Goal: Task Accomplishment & Management: Manage account settings

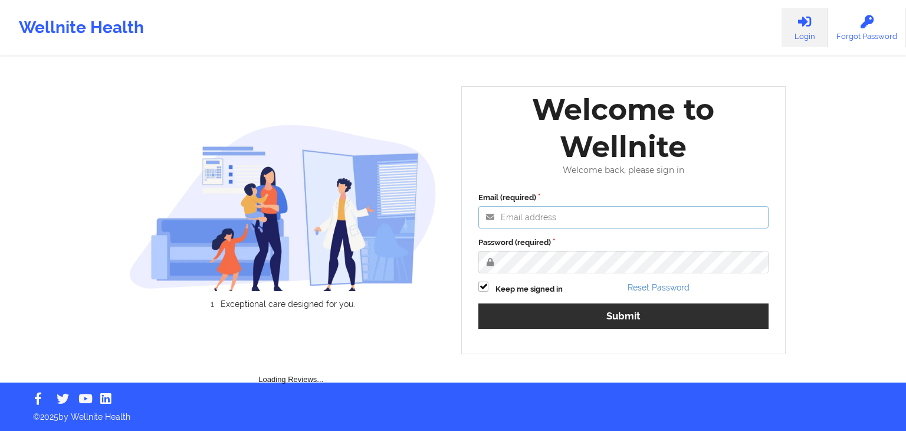
type input "[EMAIL_ADDRESS][DOMAIN_NAME]"
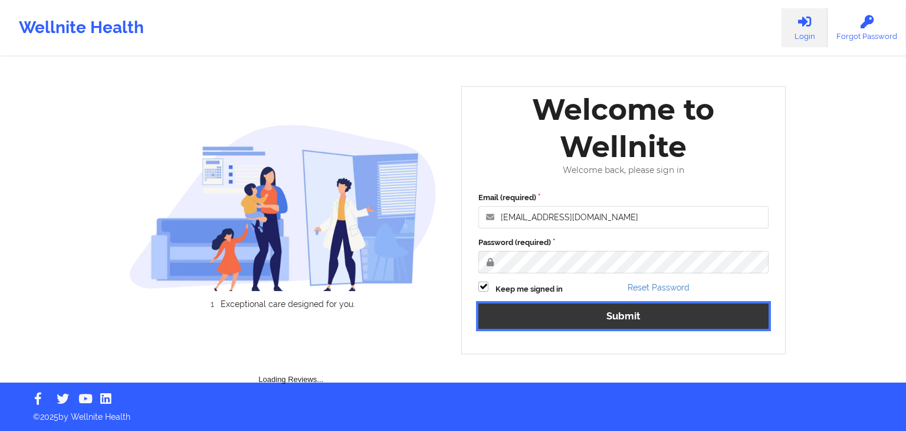
click at [556, 318] on button "Submit" at bounding box center [623, 315] width 290 height 25
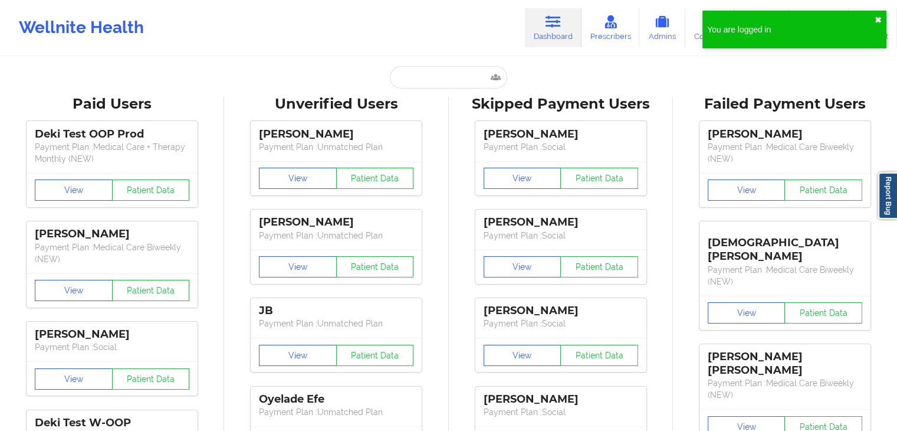
click at [880, 19] on button "✖︎" at bounding box center [878, 19] width 7 height 9
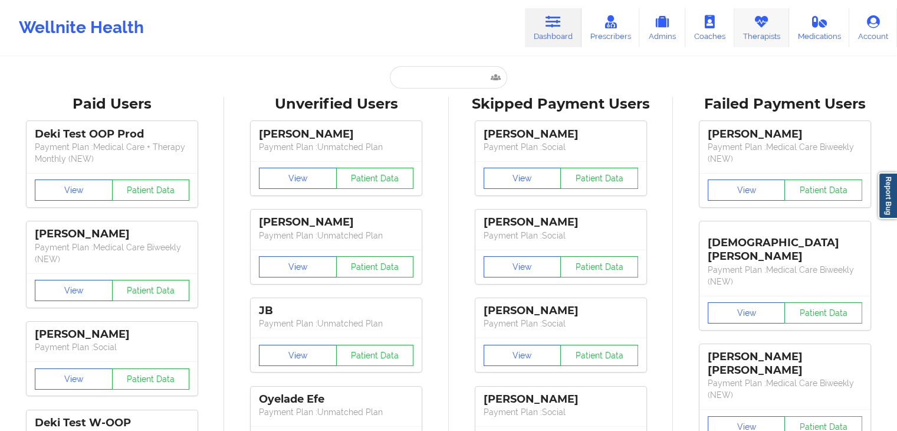
click at [764, 27] on icon at bounding box center [761, 21] width 15 height 13
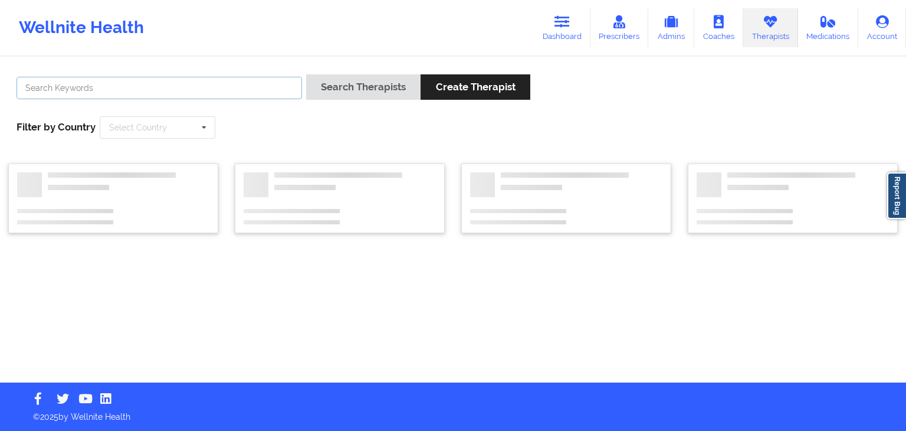
click at [234, 93] on input "text" at bounding box center [160, 88] width 286 height 22
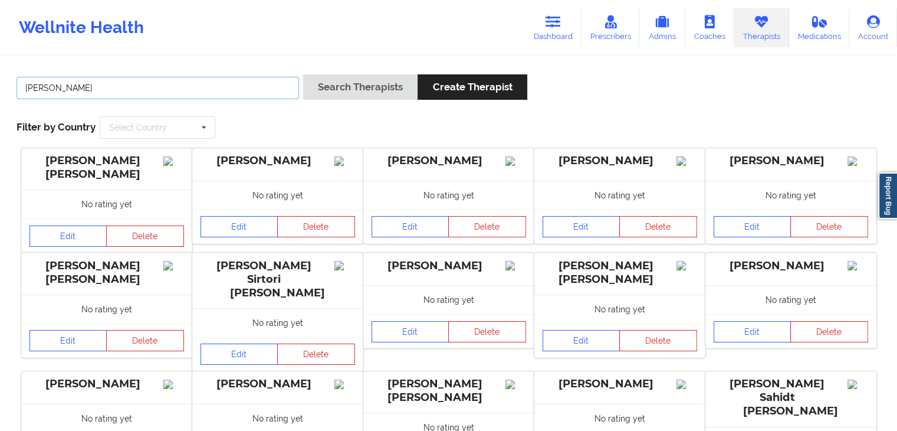
type input "[PERSON_NAME]"
click at [303, 74] on button "Search Therapists" at bounding box center [360, 86] width 114 height 25
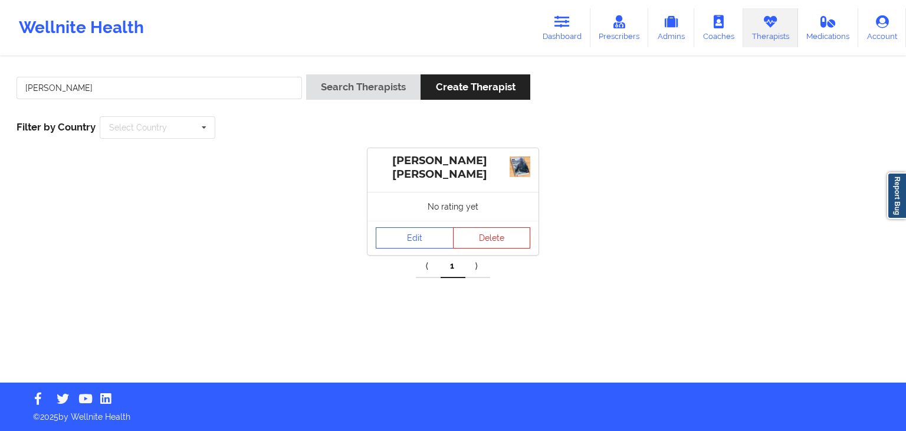
click at [382, 222] on div "Edit Delete" at bounding box center [453, 238] width 171 height 34
click at [387, 230] on link "Edit" at bounding box center [415, 237] width 78 height 21
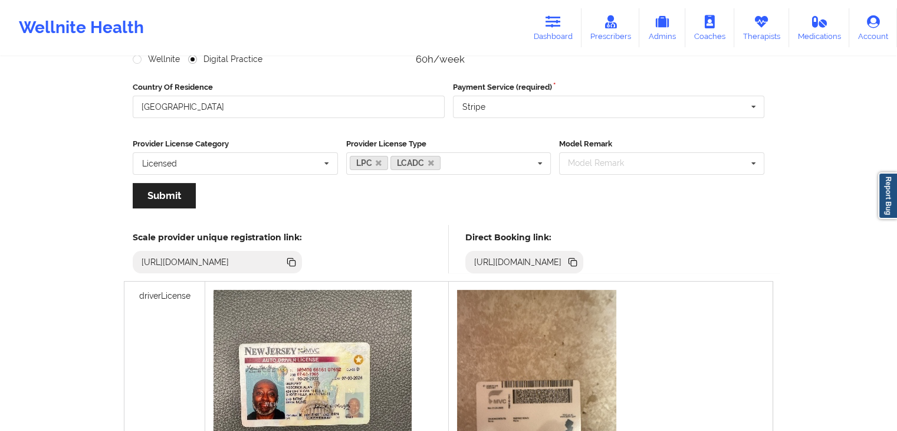
scroll to position [163, 0]
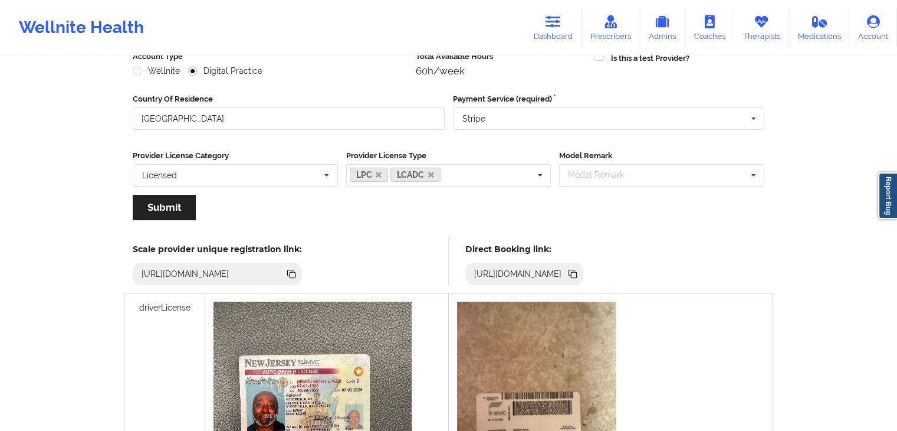
click at [577, 273] on icon at bounding box center [574, 275] width 6 height 6
drag, startPoint x: 765, startPoint y: 33, endPoint x: 696, endPoint y: 48, distance: 70.6
click at [765, 33] on link "Therapists" at bounding box center [761, 27] width 55 height 39
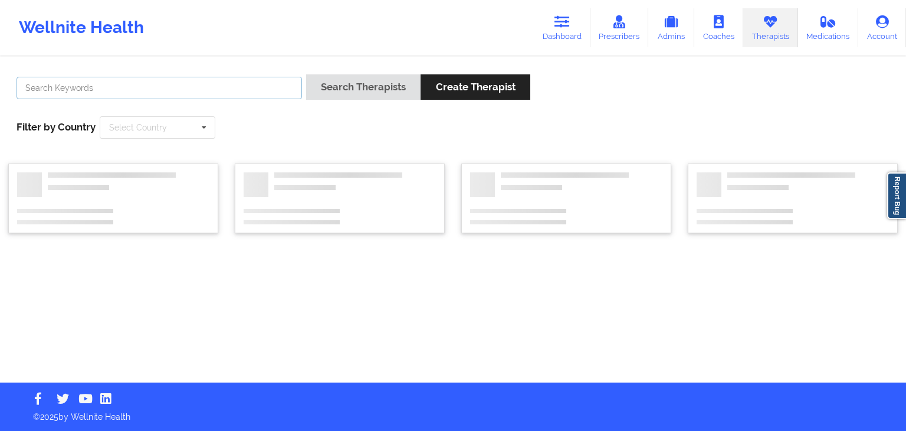
click at [85, 93] on input "text" at bounding box center [160, 88] width 286 height 22
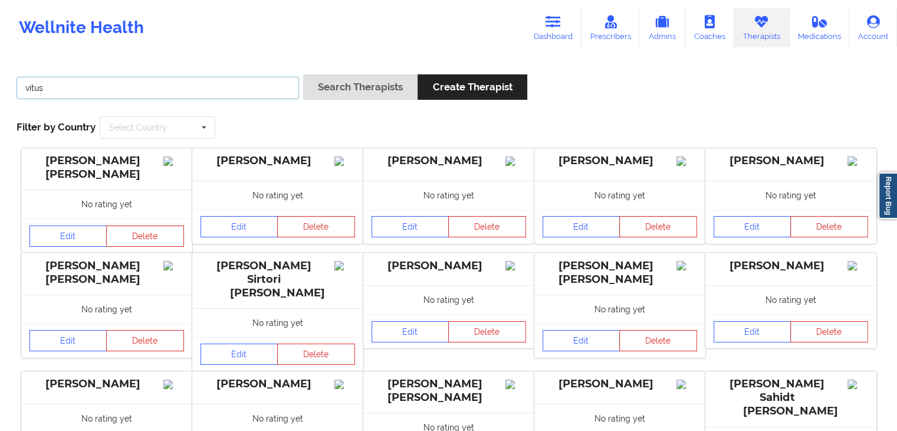
type input "vitus"
click at [303, 74] on button "Search Therapists" at bounding box center [360, 86] width 114 height 25
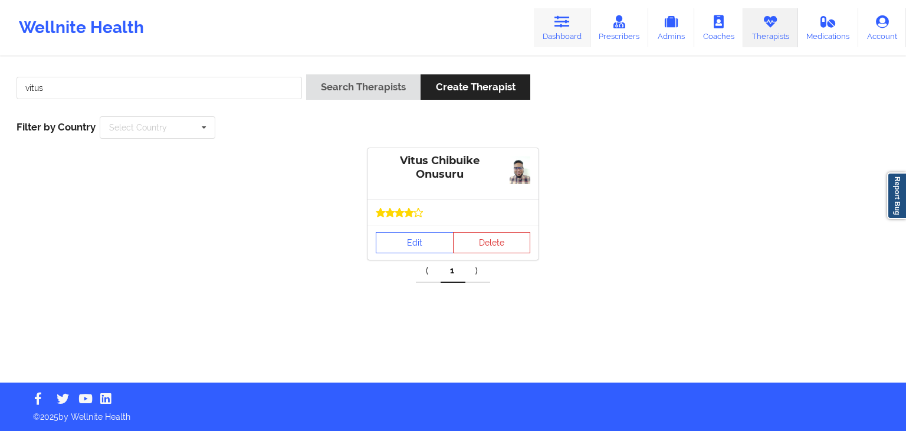
click at [569, 20] on icon at bounding box center [562, 21] width 15 height 13
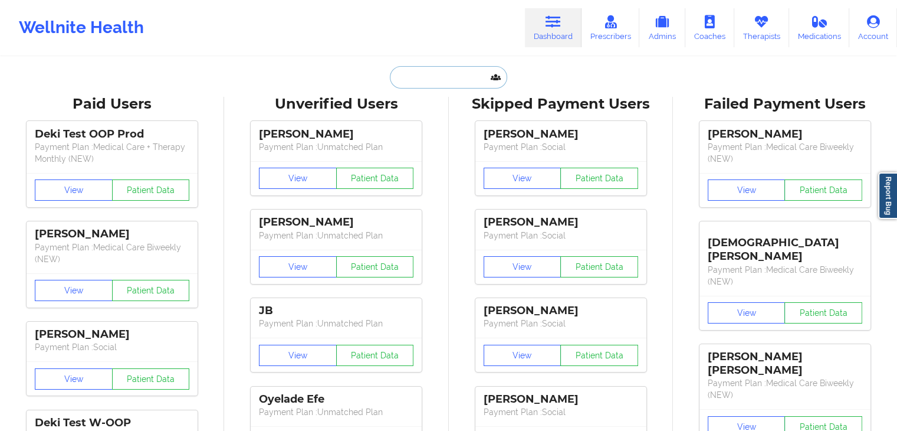
click at [471, 73] on input "text" at bounding box center [448, 77] width 117 height 22
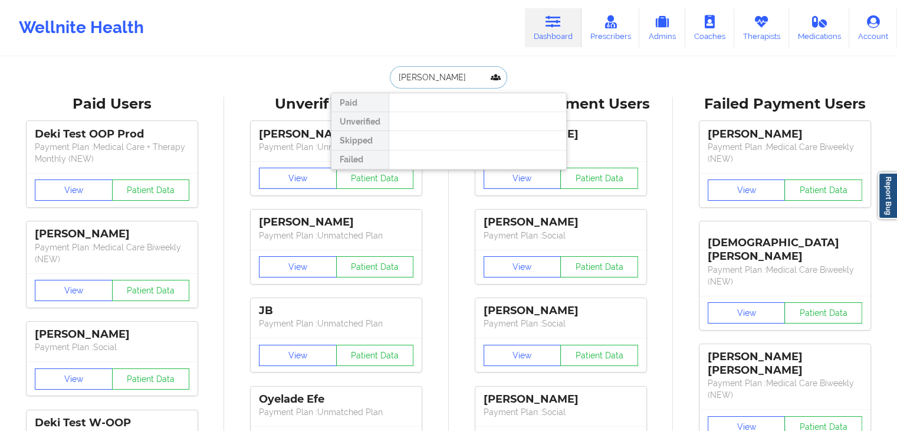
type input "[PERSON_NAME]"
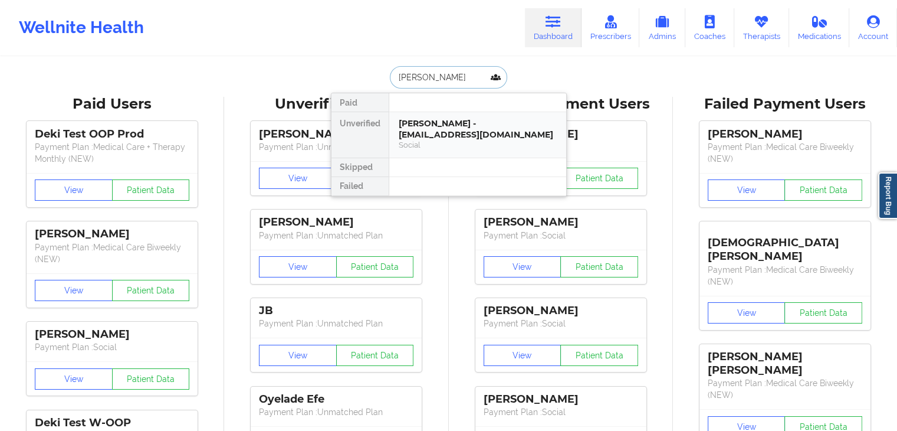
click at [457, 126] on div "[PERSON_NAME] - [EMAIL_ADDRESS][DOMAIN_NAME]" at bounding box center [478, 129] width 158 height 22
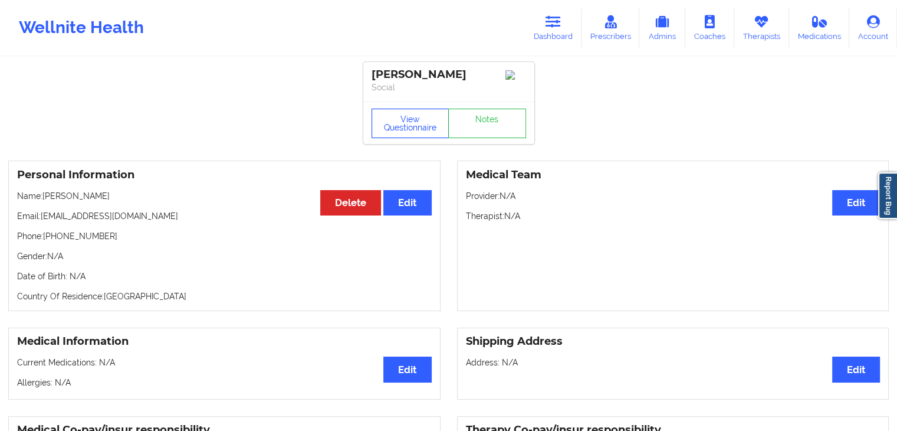
click at [417, 133] on button "View Questionnaire" at bounding box center [411, 123] width 78 height 29
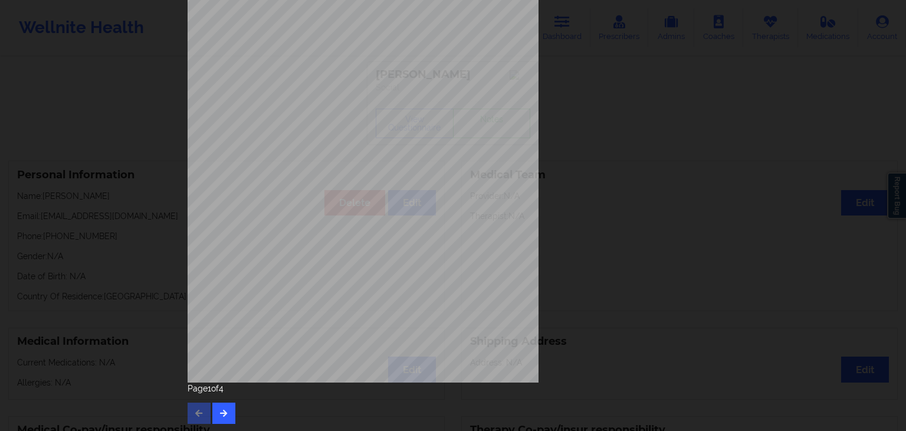
scroll to position [132, 0]
click at [219, 409] on icon "button" at bounding box center [224, 411] width 10 height 7
click at [219, 414] on icon "button" at bounding box center [224, 411] width 10 height 7
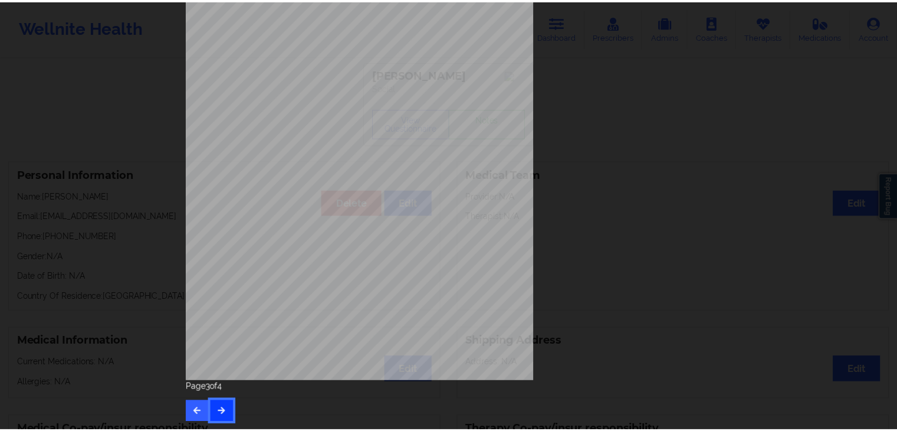
scroll to position [0, 0]
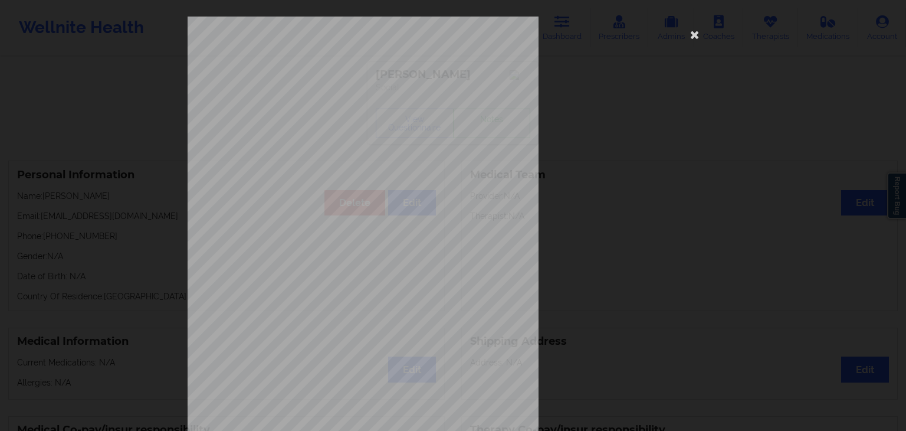
click at [668, 35] on div "This patient has not provided the type of insurance Insurance Member ID for pat…" at bounding box center [453, 265] width 531 height 497
click at [698, 27] on icon at bounding box center [695, 34] width 19 height 19
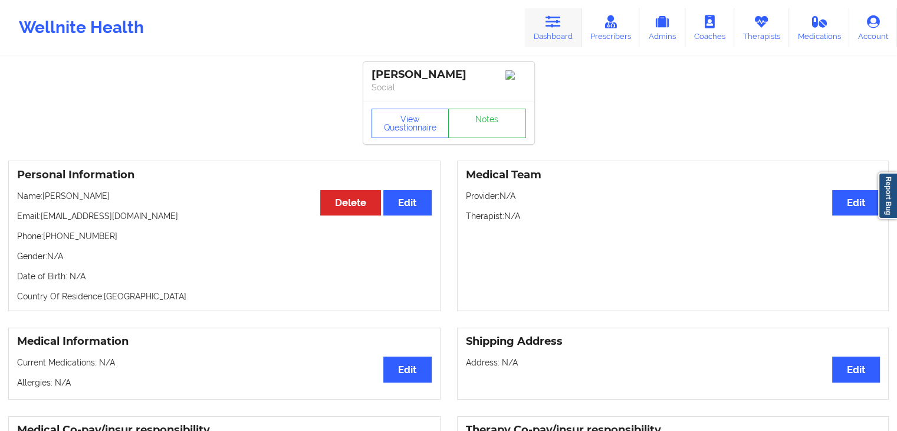
click at [536, 34] on link "Dashboard" at bounding box center [553, 27] width 57 height 39
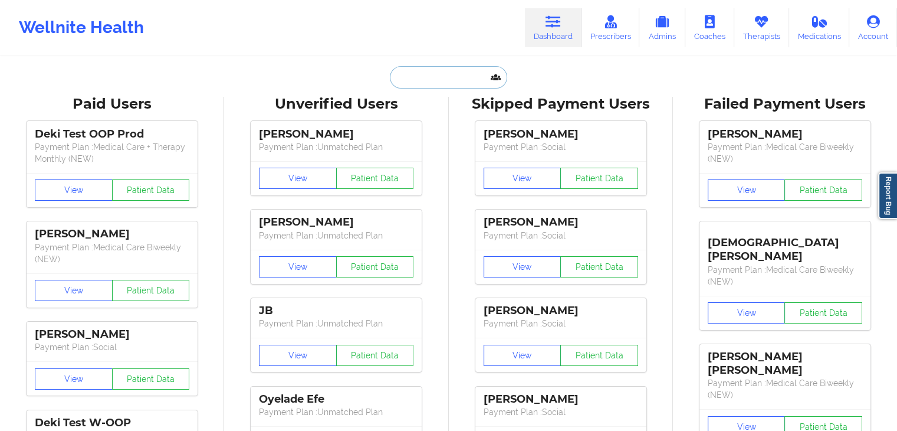
click at [431, 71] on input "text" at bounding box center [448, 77] width 117 height 22
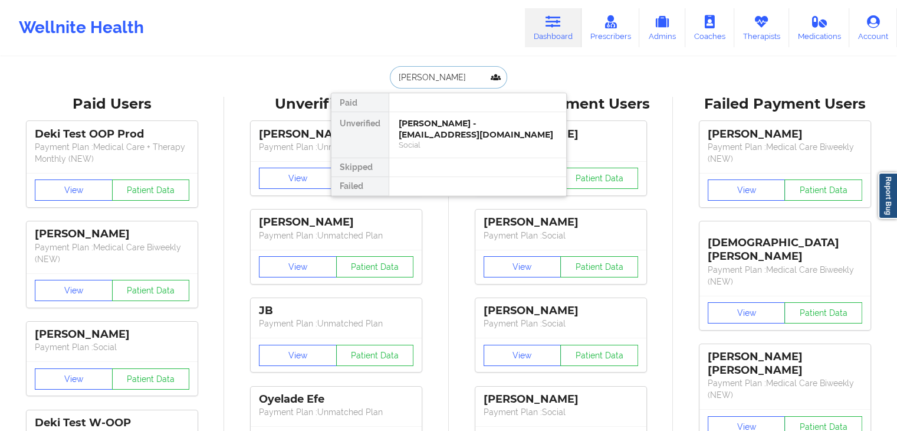
type input "[PERSON_NAME]"
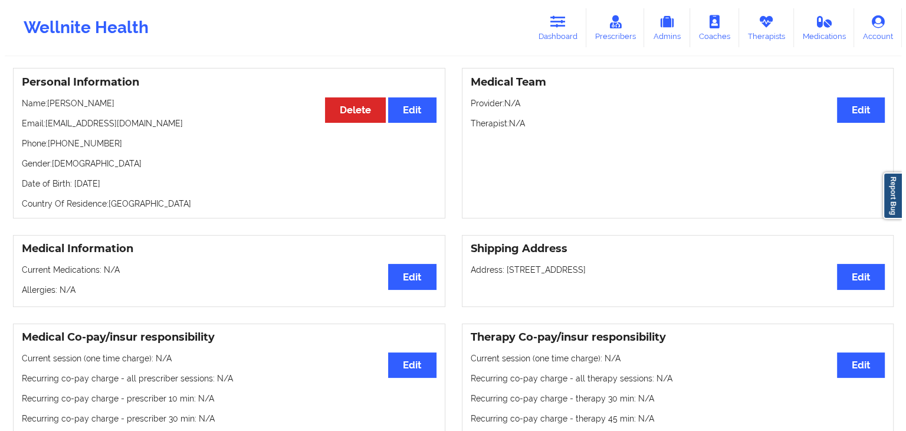
scroll to position [2, 0]
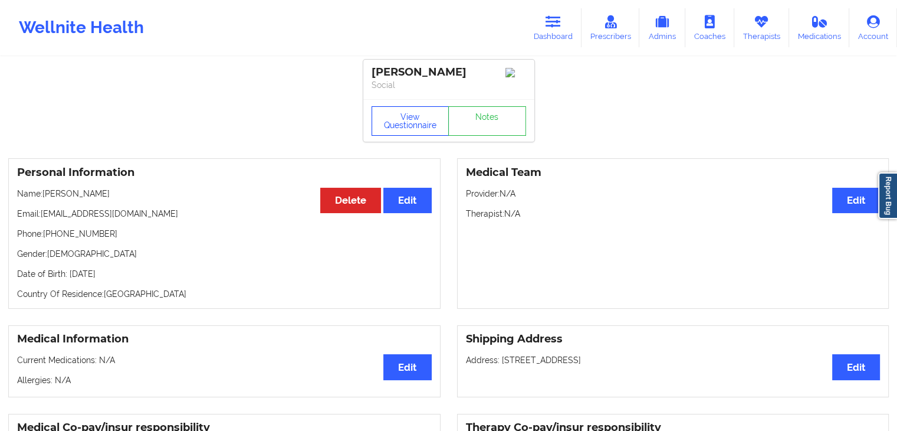
click at [414, 129] on button "View Questionnaire" at bounding box center [411, 120] width 78 height 29
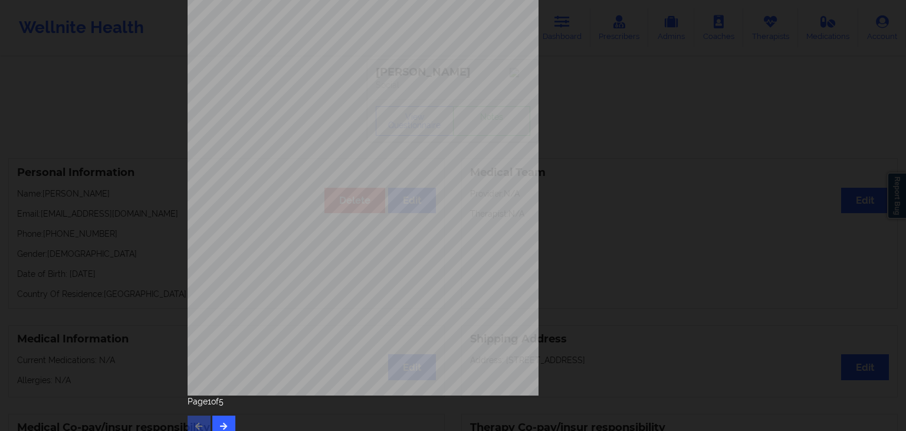
scroll to position [132, 0]
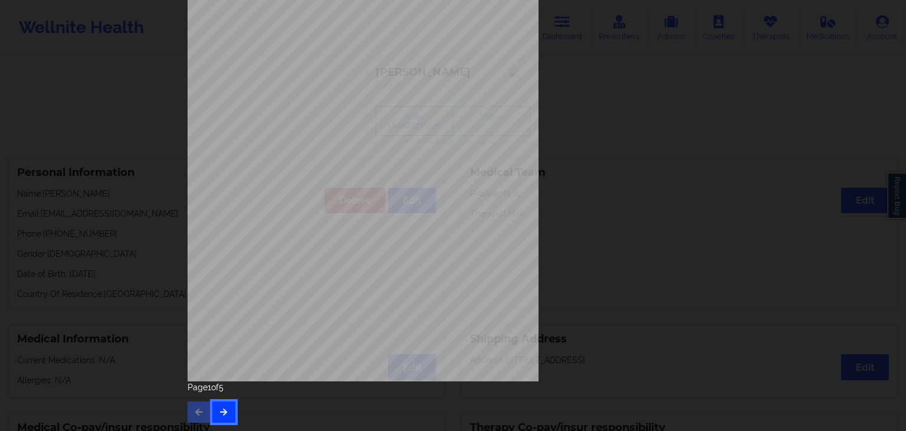
click at [219, 411] on icon "button" at bounding box center [224, 411] width 10 height 7
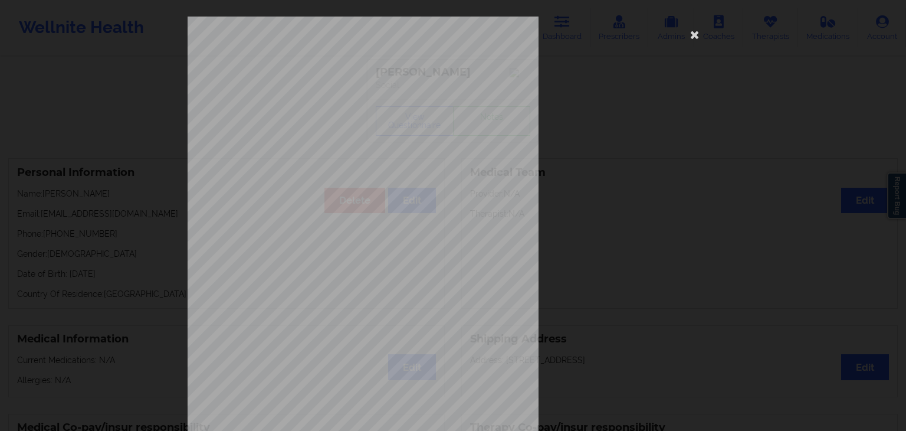
click at [326, 304] on span "Trouble concentrating on things, such as reading the newspaper or watching tele…" at bounding box center [432, 307] width 237 height 6
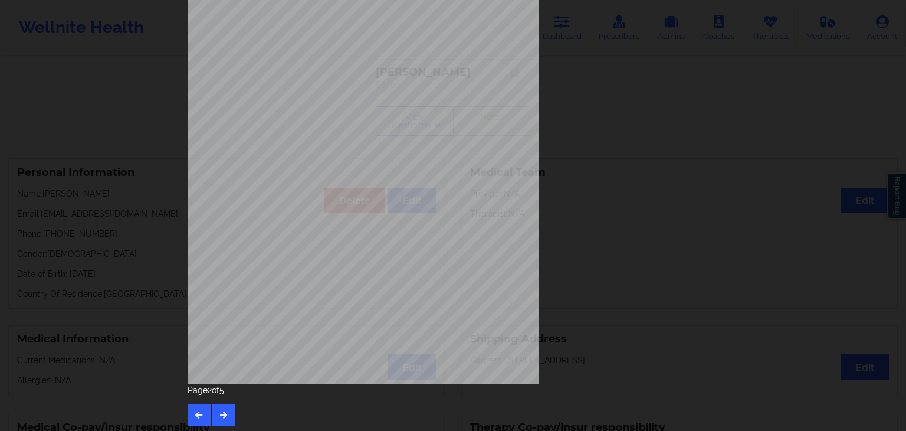
scroll to position [132, 0]
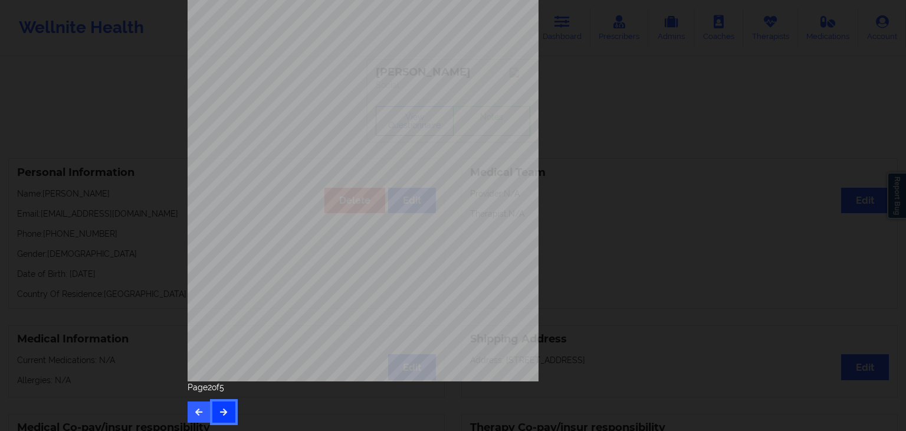
click at [224, 412] on icon "button" at bounding box center [224, 411] width 10 height 7
click at [228, 414] on button "button" at bounding box center [223, 411] width 23 height 21
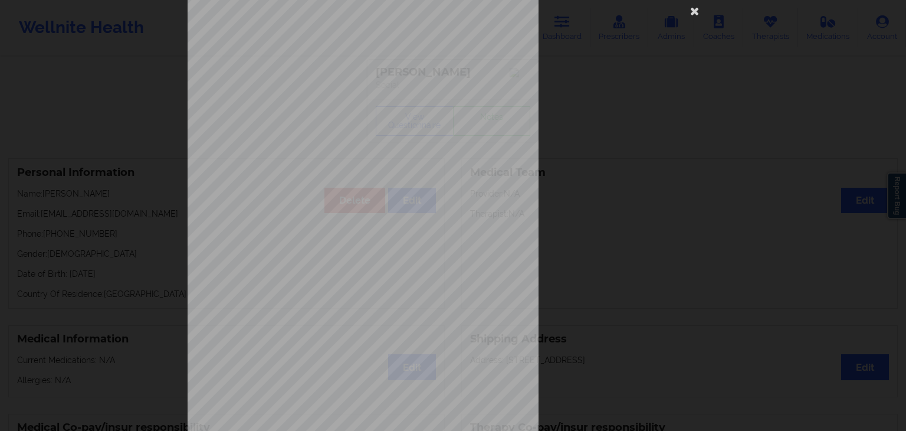
scroll to position [94, 0]
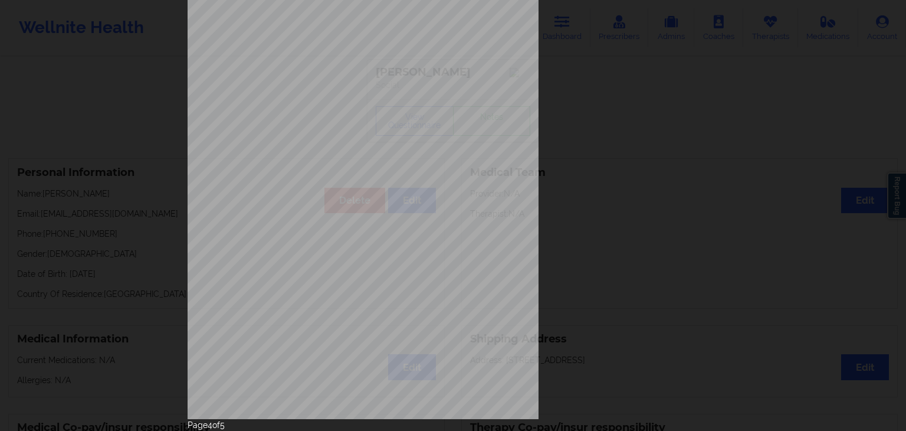
drag, startPoint x: 228, startPoint y: 414, endPoint x: 428, endPoint y: 312, distance: 223.7
click at [428, 312] on span "Insurance dependency status details by patient" at bounding box center [373, 312] width 129 height 6
click at [703, 159] on div "Insurance company type details by patient commercial Insurance Member ID for pa…" at bounding box center [453, 170] width 531 height 497
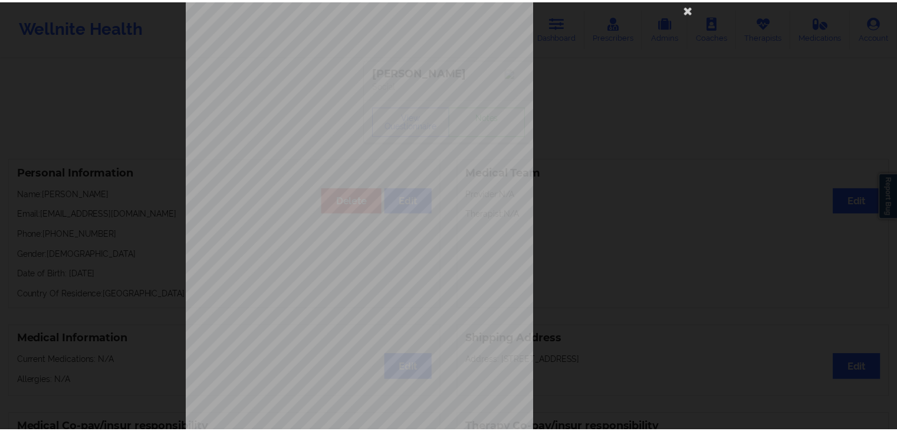
scroll to position [0, 0]
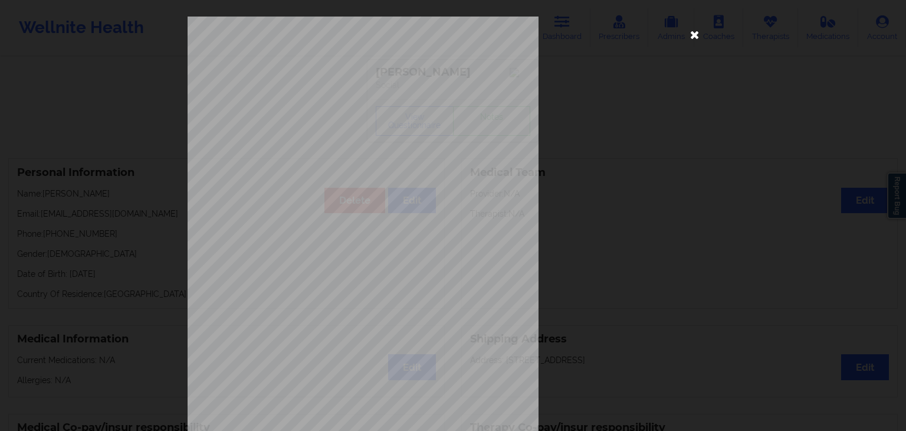
click at [686, 41] on icon at bounding box center [695, 34] width 19 height 19
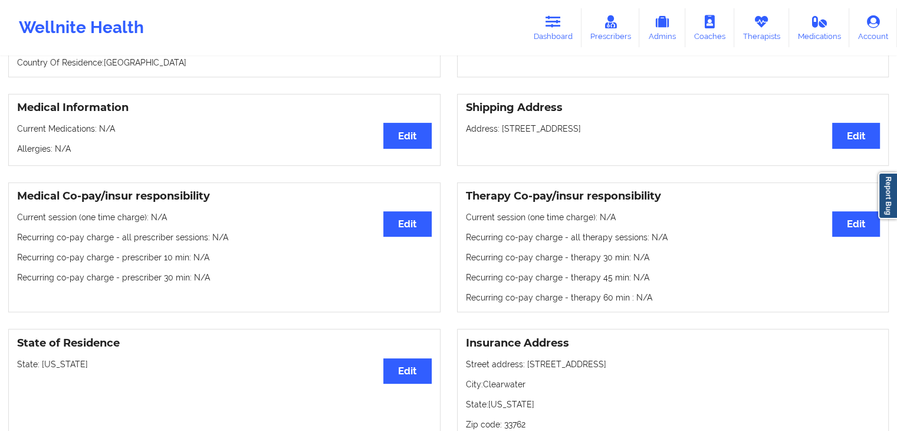
scroll to position [223, 0]
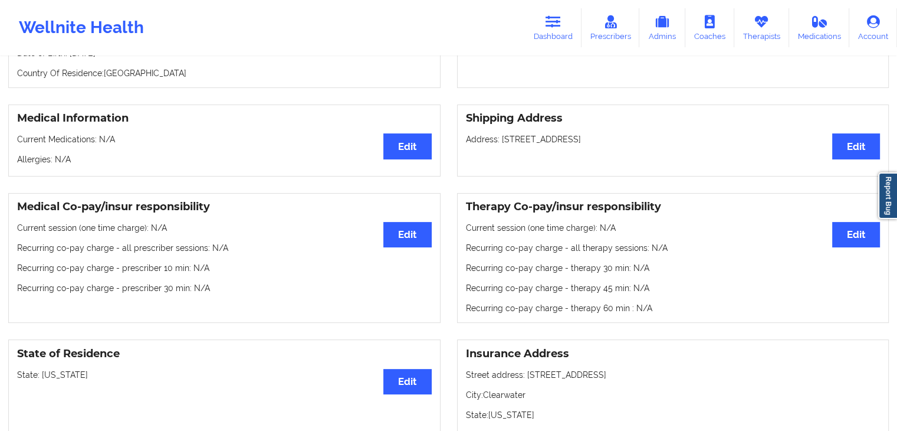
click at [227, 140] on p "Current Medications: N/A" at bounding box center [224, 139] width 415 height 12
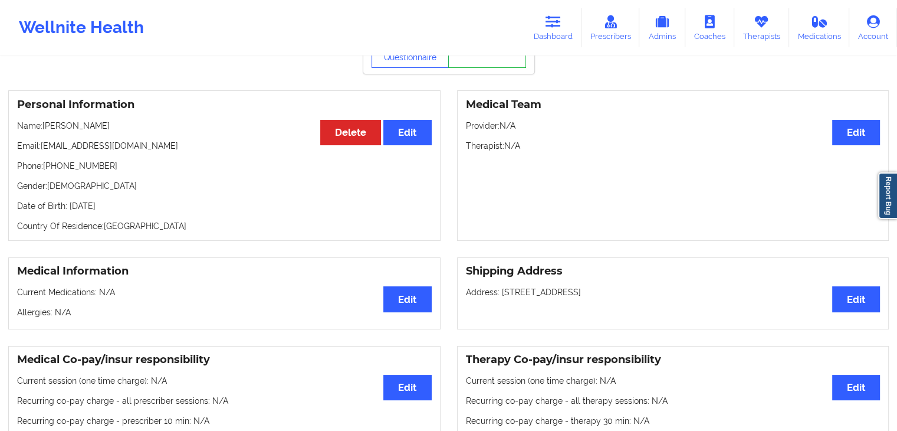
scroll to position [0, 0]
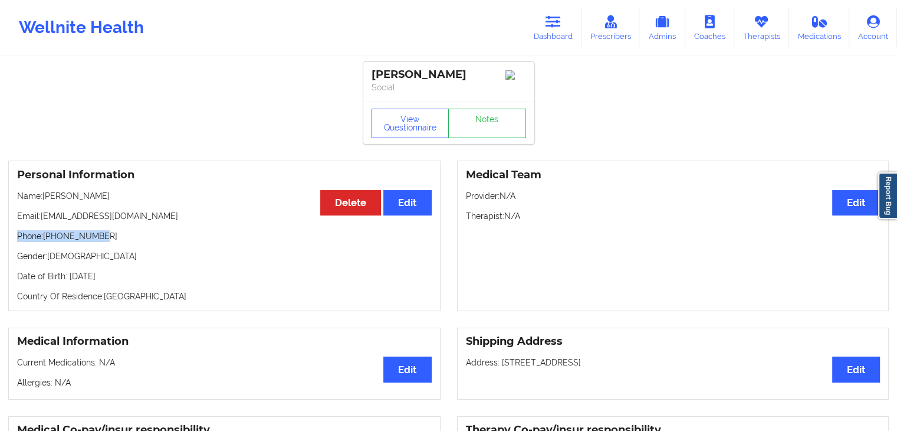
drag, startPoint x: 18, startPoint y: 237, endPoint x: 96, endPoint y: 239, distance: 77.9
click at [96, 239] on p "Phone: [PHONE_NUMBER]" at bounding box center [224, 236] width 415 height 12
copy p "Phone: [PHONE_NUMBER]"
